Goal: Information Seeking & Learning: Learn about a topic

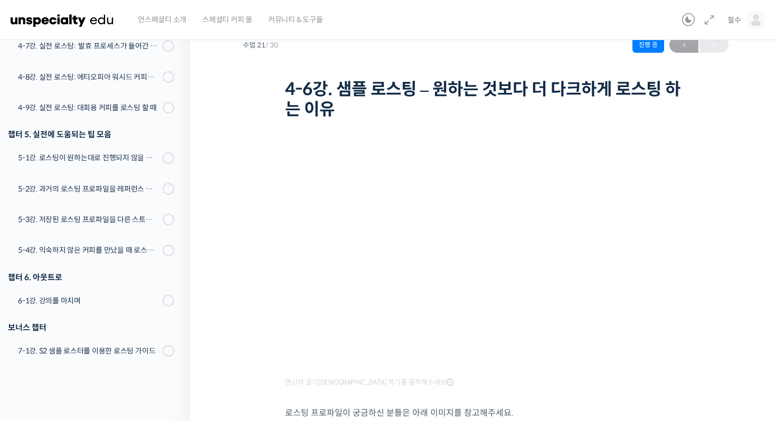
scroll to position [40, 0]
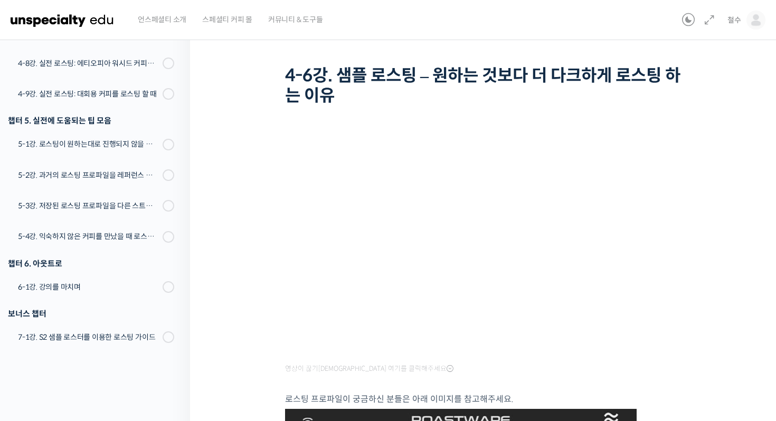
scroll to position [13, 0]
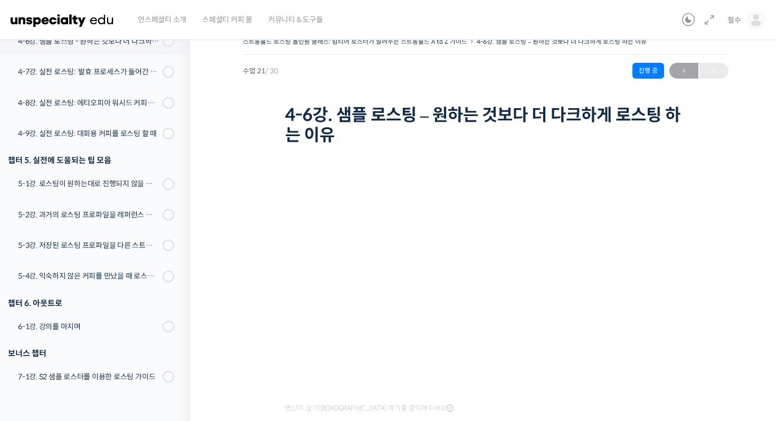
click at [361, 103] on div "스트롱홀드 로스팅 올인원 클래스: 탑티어 로스터가 알려주는 스트롱홀드 A to Z 가이드 4-6강. 샘플 로스팅 – 원하는 것보다 더 다크하게…" at bounding box center [486, 91] width 486 height 115
click at [348, 114] on h1 "4-6강. 샘플 로스팅 – 원하는 것보다 더 다크하게 로스팅 하는 이유" at bounding box center [485, 125] width 401 height 41
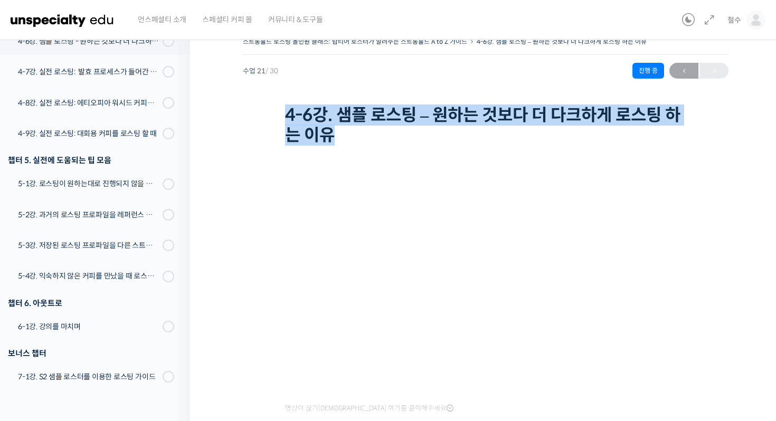
click at [348, 114] on h1 "4-6강. 샘플 로스팅 – 원하는 것보다 더 다크하게 로스팅 하는 이유" at bounding box center [485, 125] width 401 height 41
copy div "4-6강. 샘플 로스팅 – 원하는 것보다 더 다크하게 로스팅 하는 이유"
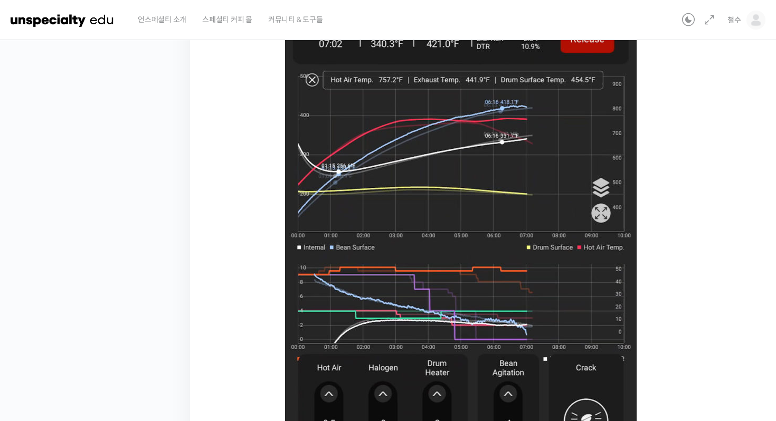
scroll to position [689, 0]
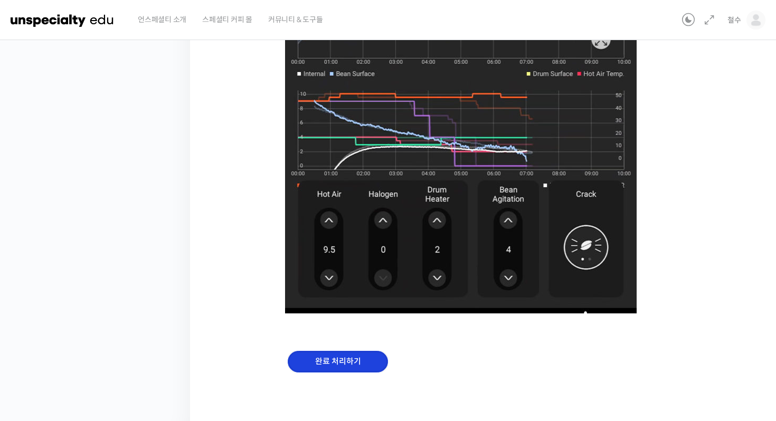
click at [362, 366] on input "완료 처리하기" at bounding box center [338, 362] width 100 height 22
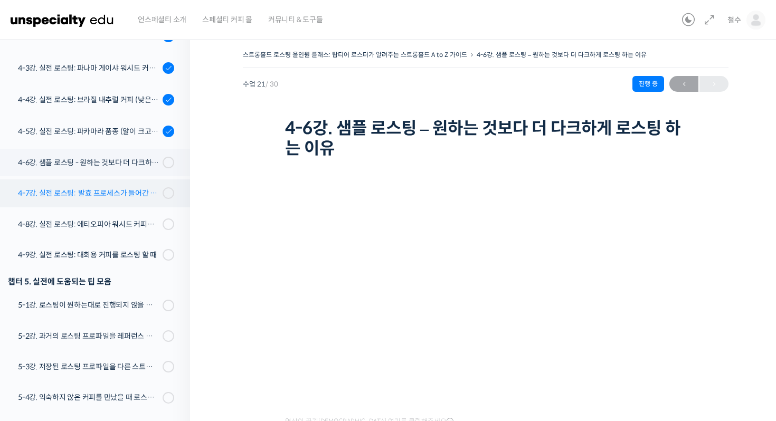
click at [143, 190] on div "4-7강. 실전 로스팅: 발효 프로세스가 들어간 커피를 필터용으로 로스팅 할 때" at bounding box center [88, 193] width 141 height 12
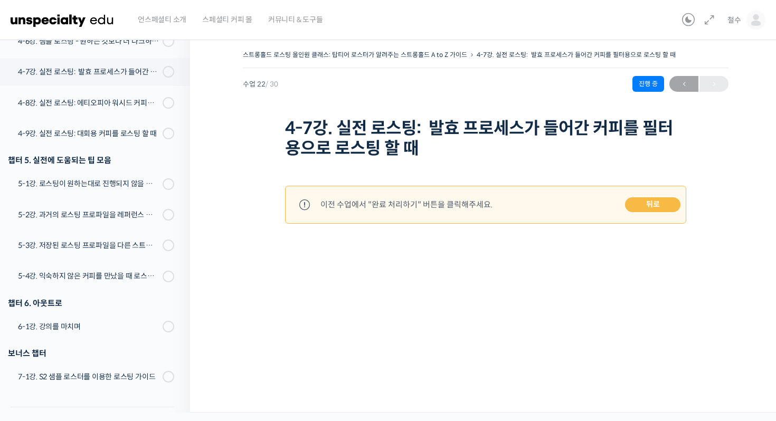
scroll to position [893, 0]
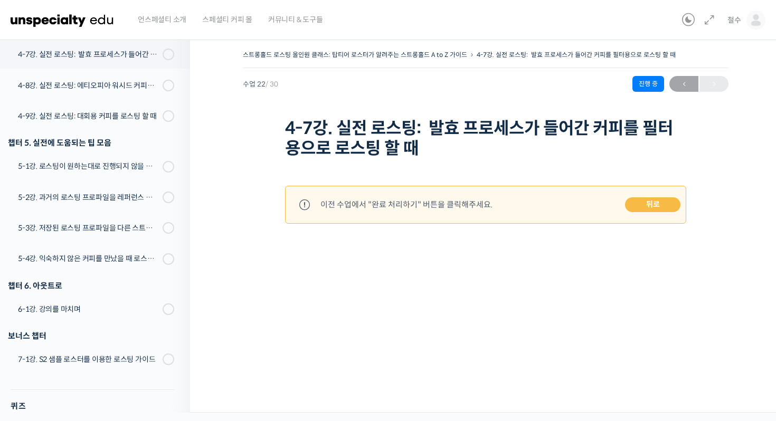
click at [645, 211] on link "뒤로" at bounding box center [652, 204] width 55 height 15
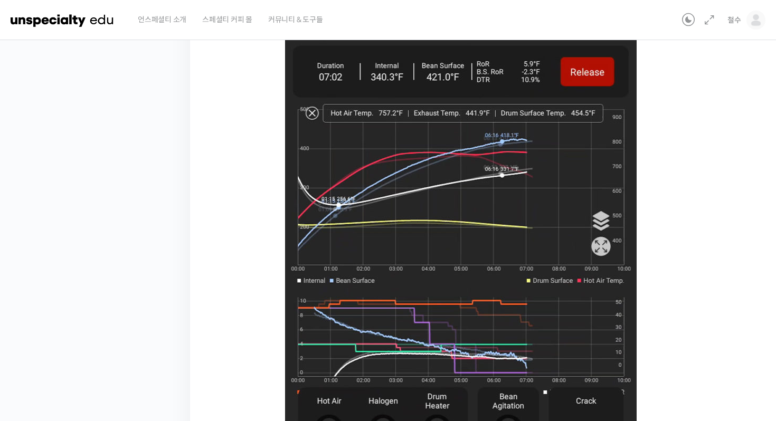
scroll to position [689, 0]
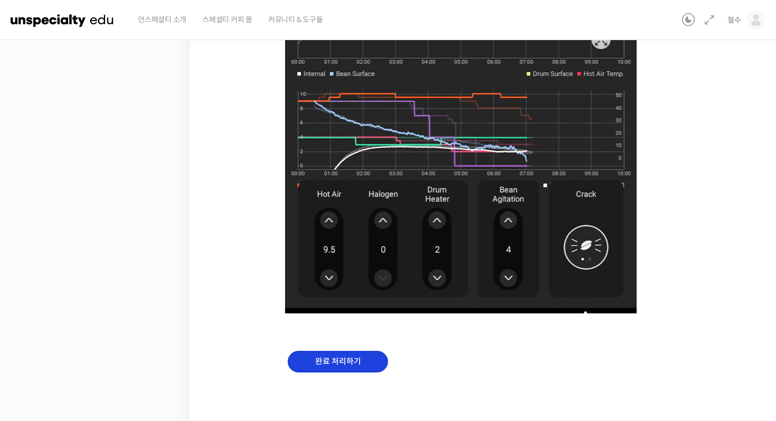
click at [337, 359] on input "완료 처리하기" at bounding box center [338, 362] width 100 height 22
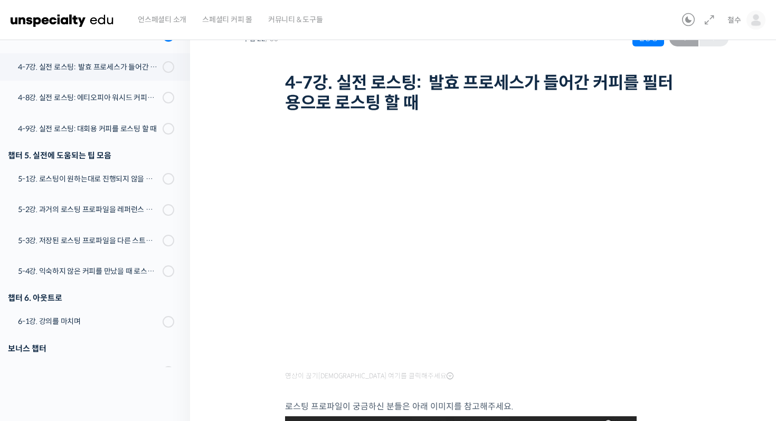
scroll to position [55, 0]
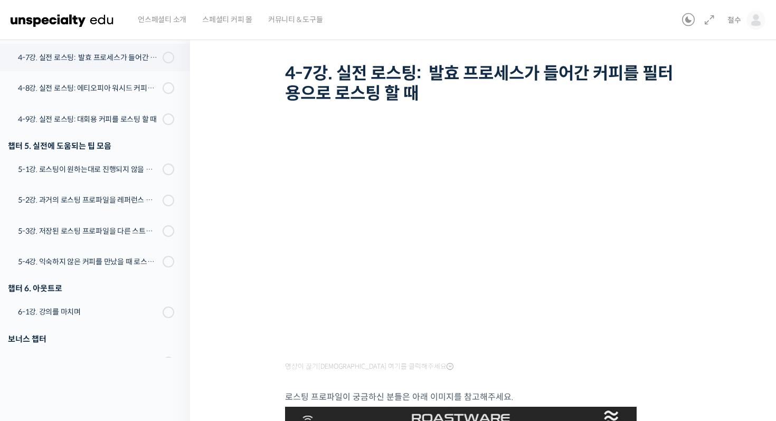
click at [446, 86] on h1 "4-7강. 실전 로스팅: 발효 프로세스가 들어간 커피를 필터용으로 로스팅 할 때" at bounding box center [485, 83] width 401 height 41
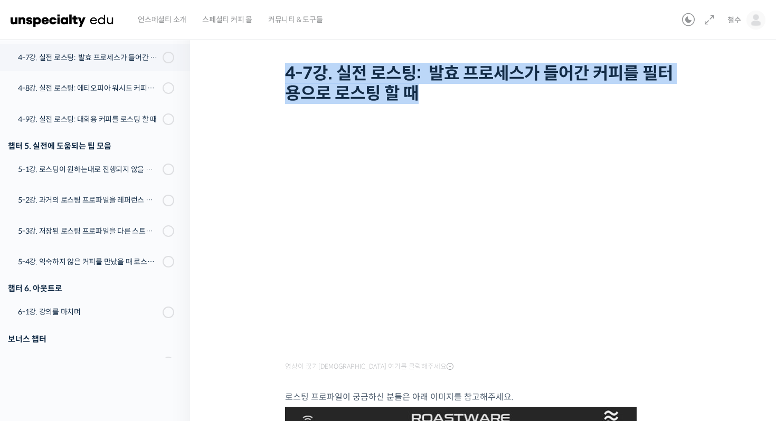
click at [446, 86] on h1 "4-7강. 실전 로스팅: 발효 프로세스가 들어간 커피를 필터용으로 로스팅 할 때" at bounding box center [485, 83] width 401 height 41
copy div "4-7강. 실전 로스팅: 발효 프로세스가 들어간 커피를 필터용으로 로스팅 할 때"
click at [467, 72] on h1 "4-7강. 실전 로스팅: 발효 프로세스가 들어간 커피를 필터용으로 로스팅 할 때" at bounding box center [485, 83] width 401 height 41
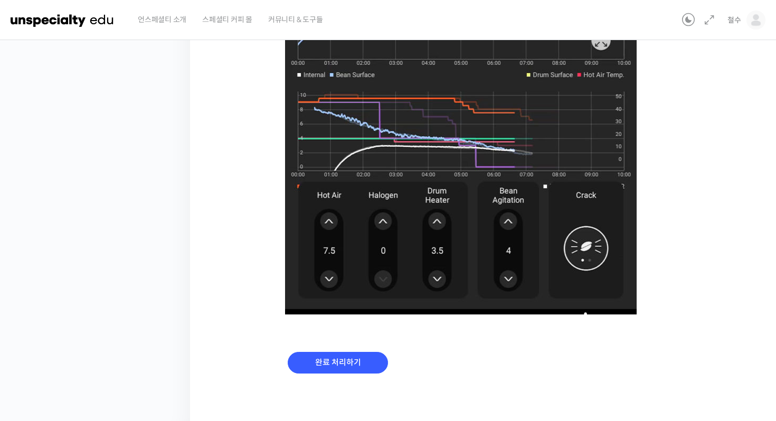
scroll to position [687, 0]
click at [368, 353] on input "완료 처리하기" at bounding box center [338, 364] width 100 height 22
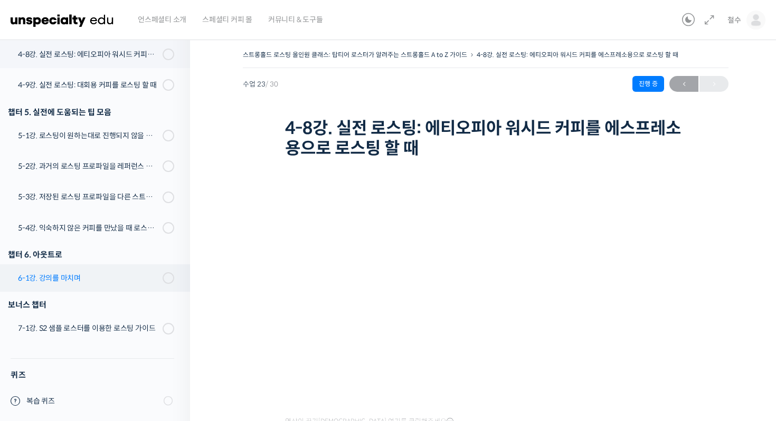
scroll to position [866, 0]
